Goal: Navigation & Orientation: Understand site structure

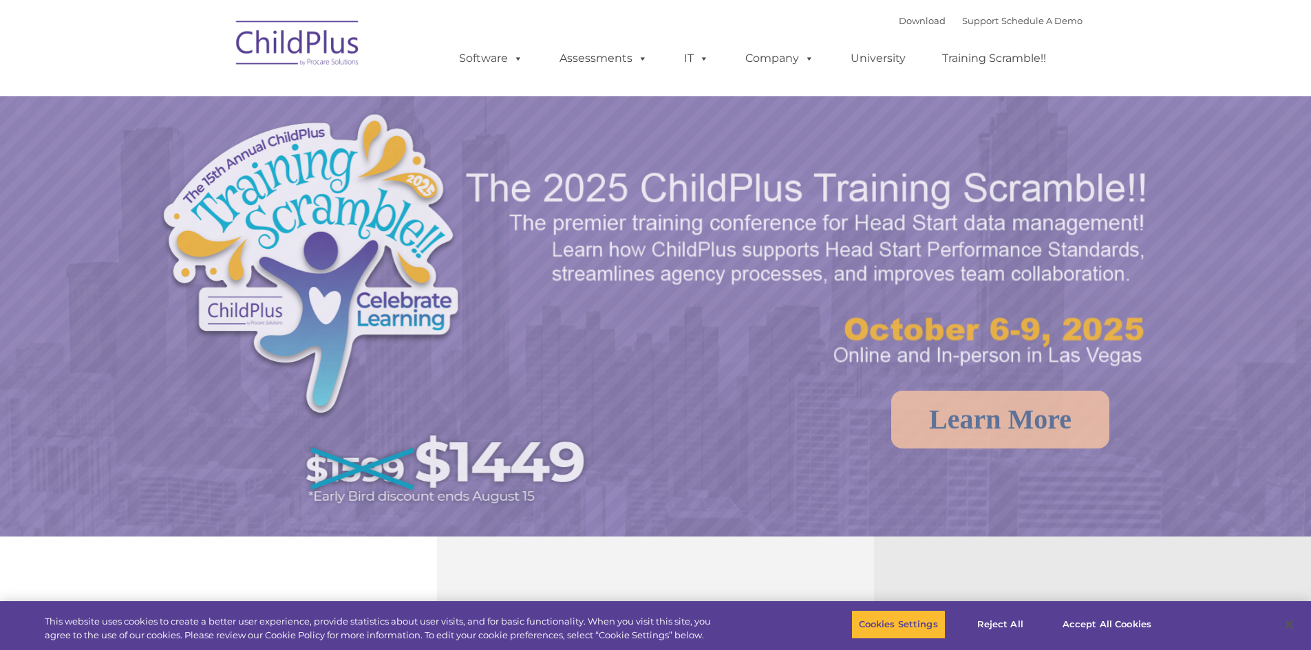
select select "MEDIUM"
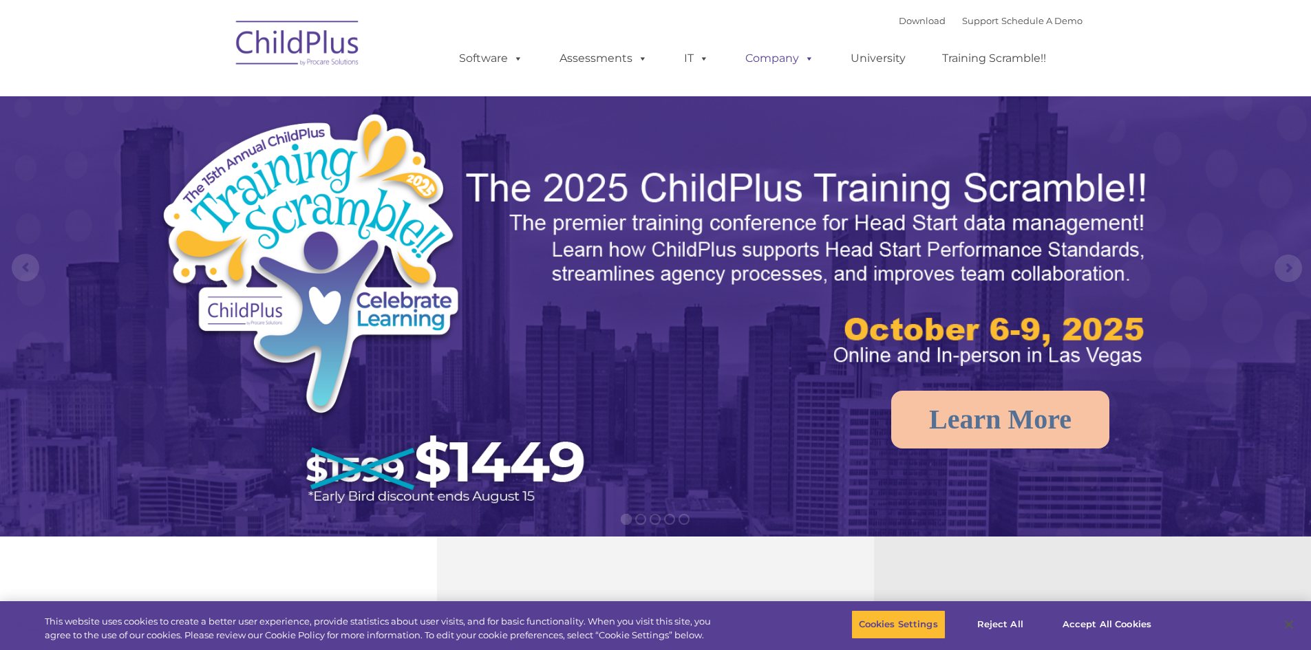
drag, startPoint x: 0, startPoint y: 0, endPoint x: 759, endPoint y: 71, distance: 762.1
click at [759, 71] on link "Company" at bounding box center [779, 59] width 96 height 28
click at [1108, 32] on nav "Download Support | Schedule A Demo  MENU MENU Software ChildPlus: The original…" at bounding box center [655, 48] width 1311 height 96
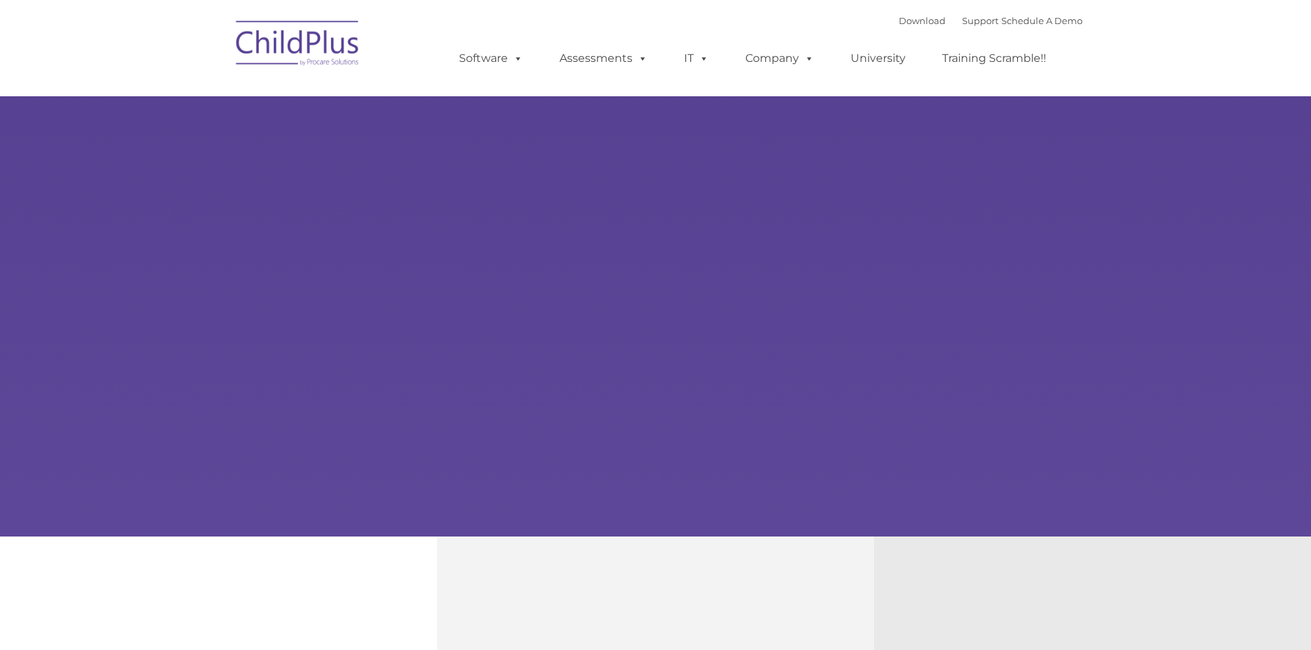
type input ""
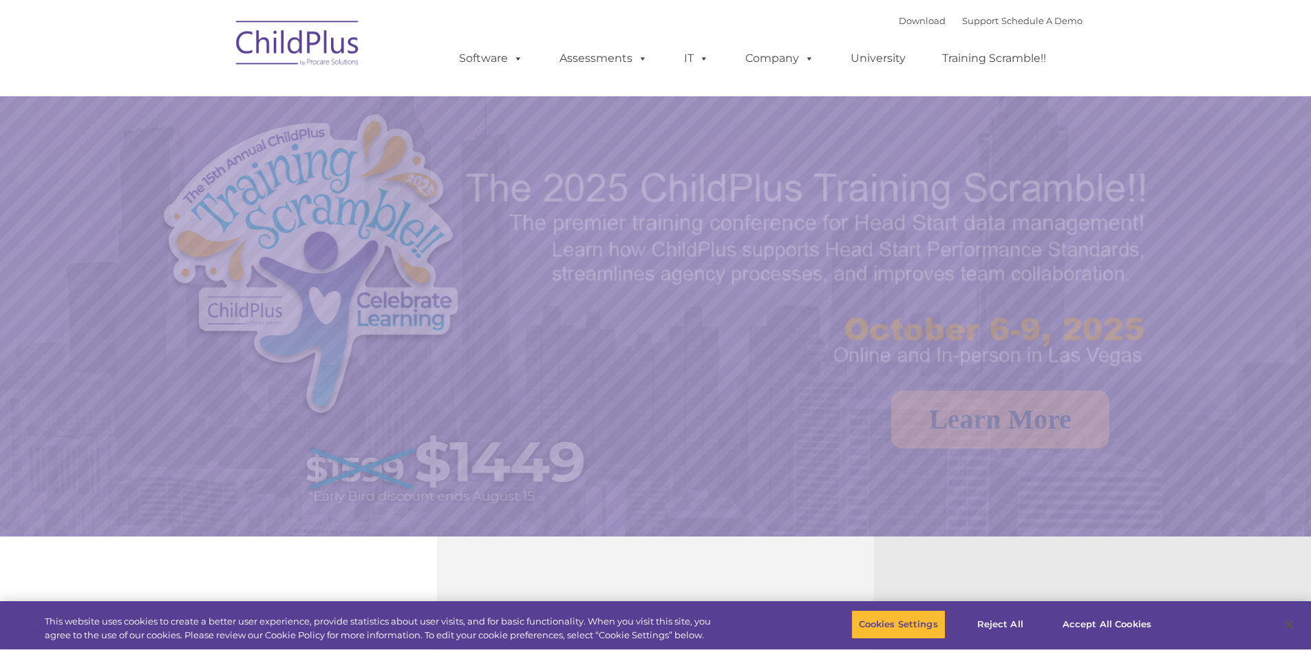
select select "MEDIUM"
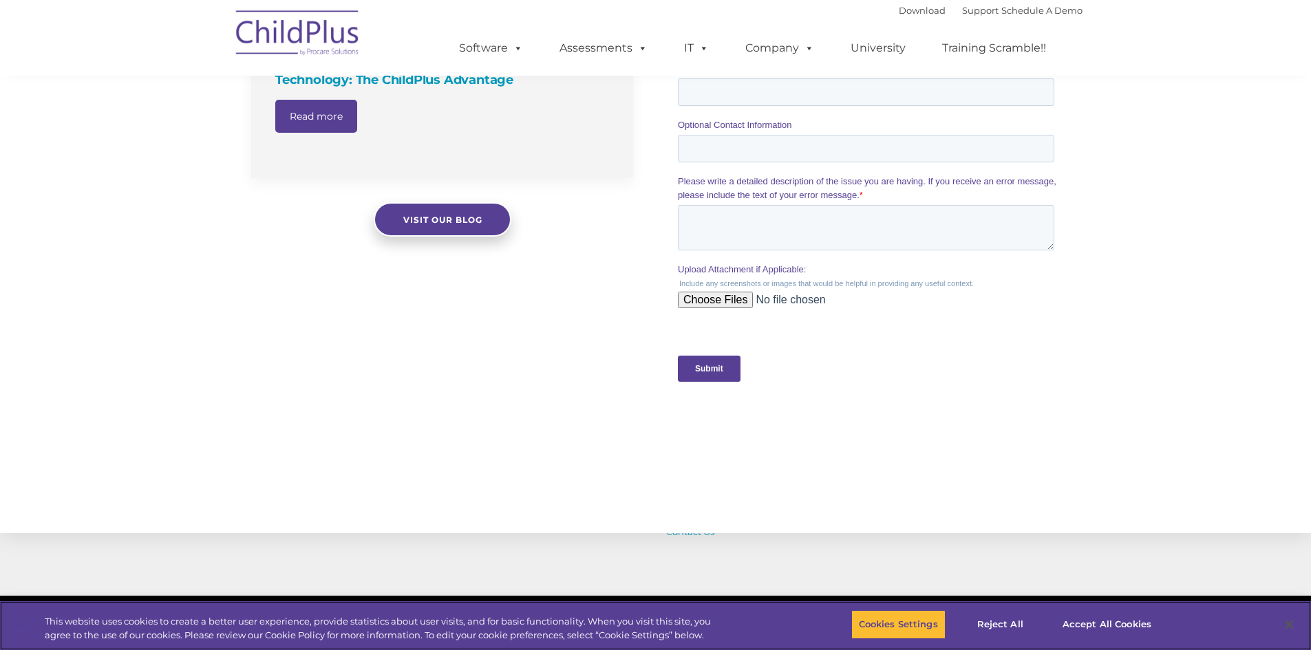
scroll to position [1326, 0]
